Goal: Find specific page/section: Find specific page/section

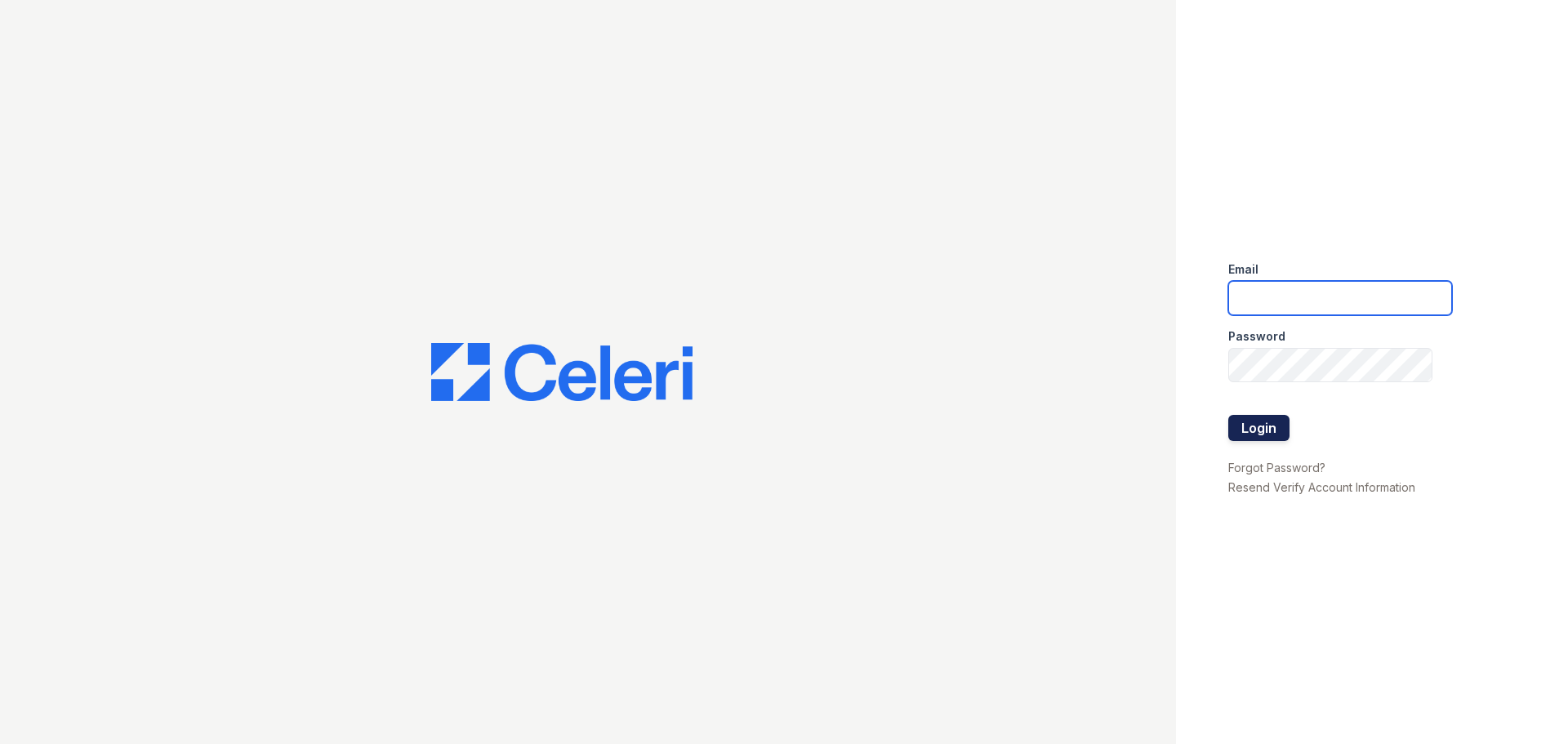
type input "greentree.pm@cafmanagement.com"
click at [1270, 427] on button "Login" at bounding box center [1259, 428] width 61 height 26
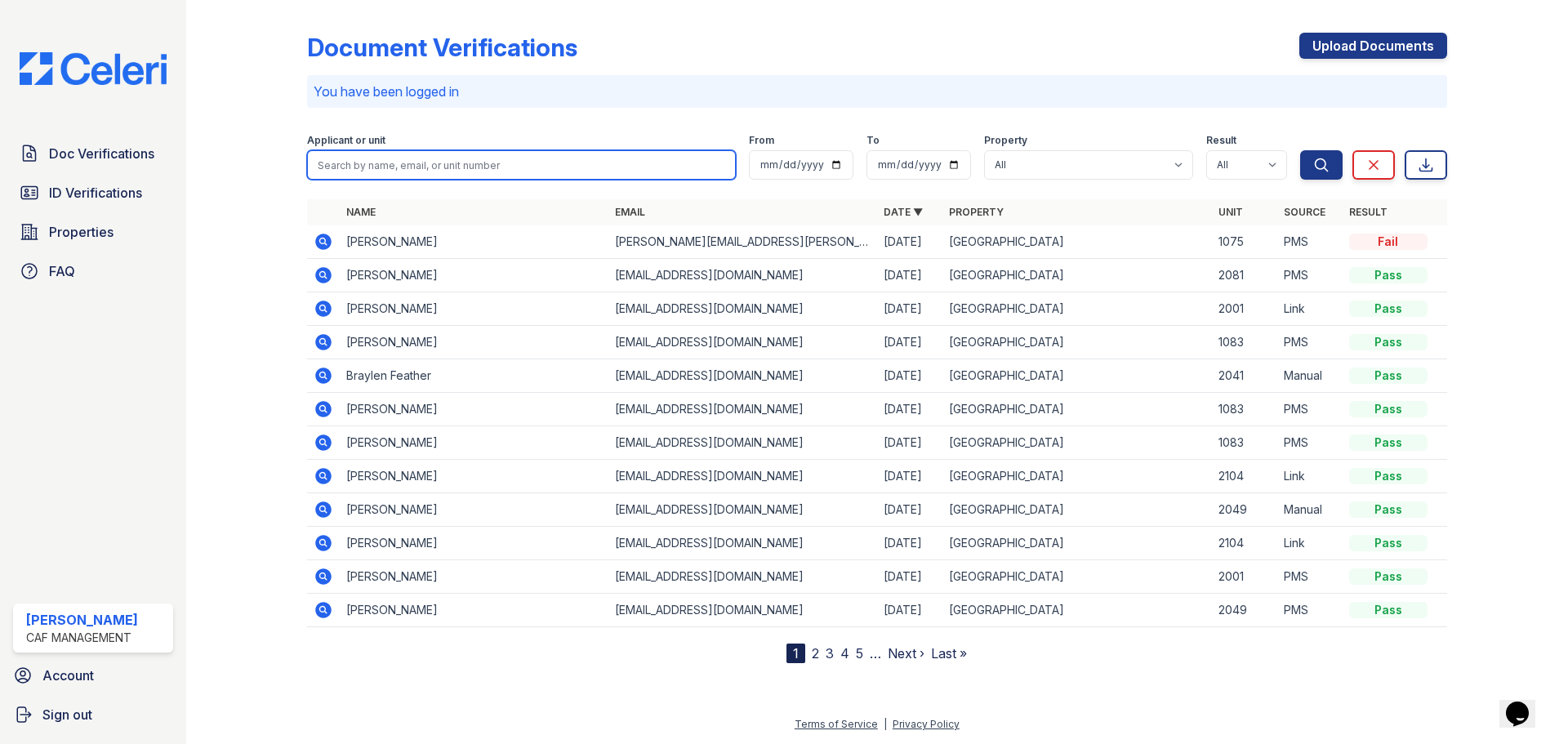
click at [415, 161] on input "search" at bounding box center [521, 165] width 429 height 30
type input "[PERSON_NAME]"
click at [1300, 150] on button "Search" at bounding box center [1321, 165] width 43 height 30
